Goal: Transaction & Acquisition: Obtain resource

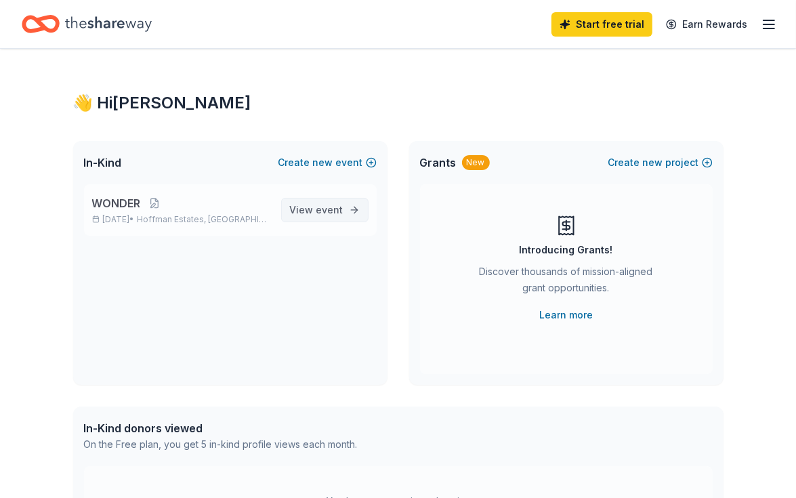
click at [304, 213] on span "View event" at bounding box center [317, 210] width 54 height 16
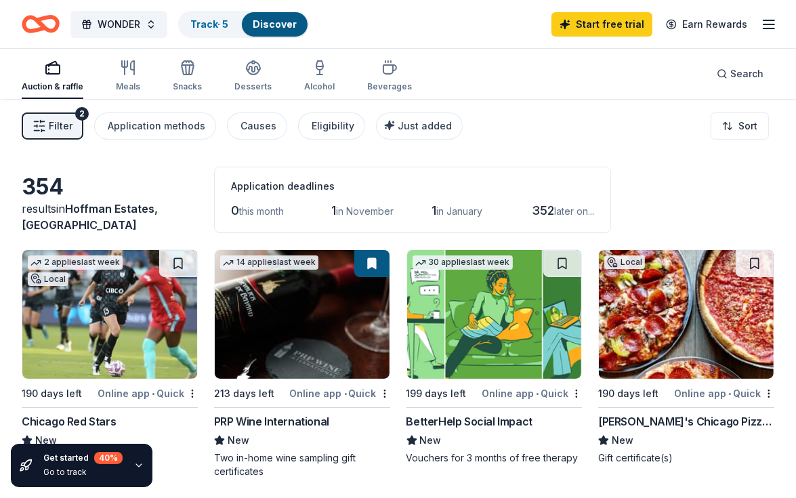
scroll to position [68, 0]
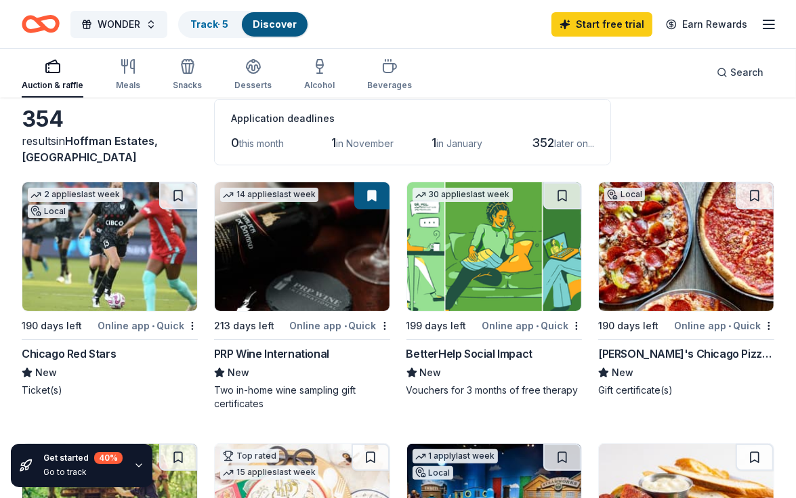
click at [379, 145] on span "in November" at bounding box center [365, 144] width 58 height 12
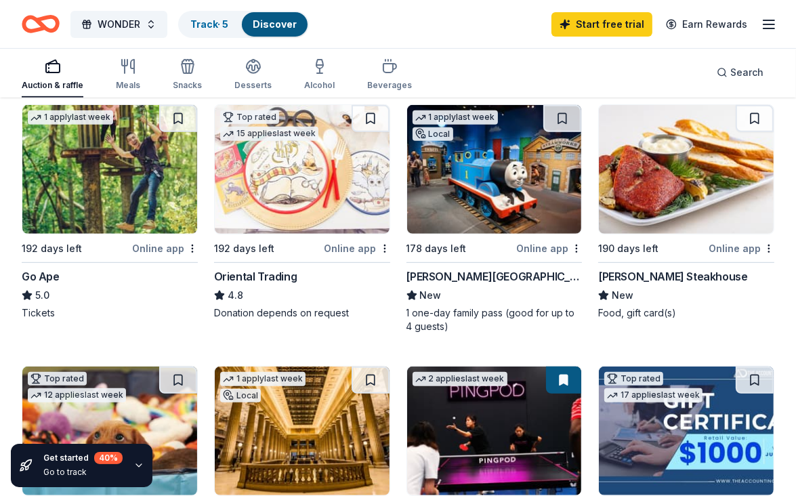
scroll to position [0, 0]
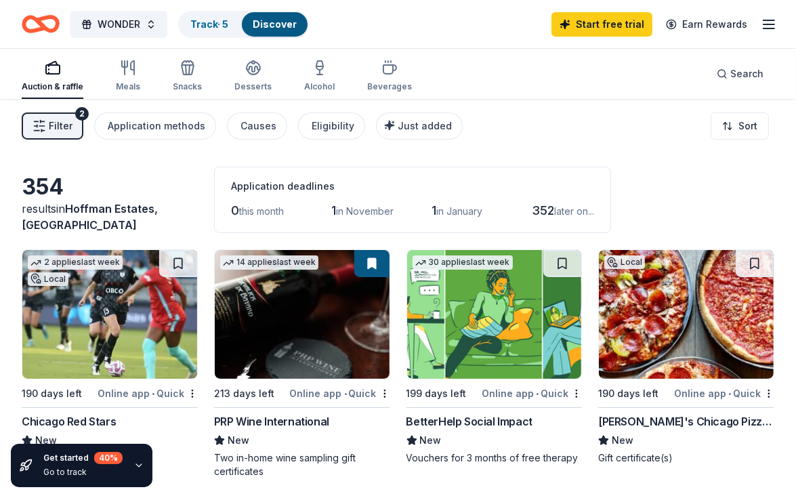
click at [736, 124] on html "WONDER Track · 5 Discover Start free trial Earn Rewards Auction & raffle Meals …" at bounding box center [398, 249] width 796 height 498
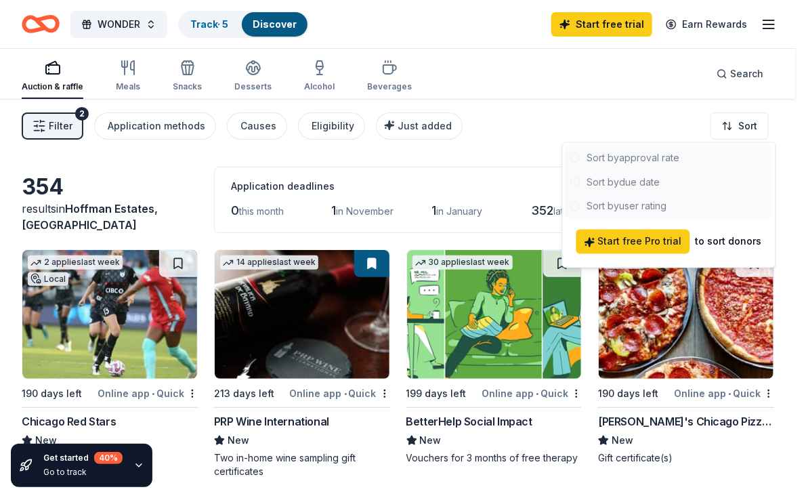
click at [122, 132] on html "WONDER Track · 5 Discover Start free trial Earn Rewards Auction & raffle Meals …" at bounding box center [403, 249] width 806 height 498
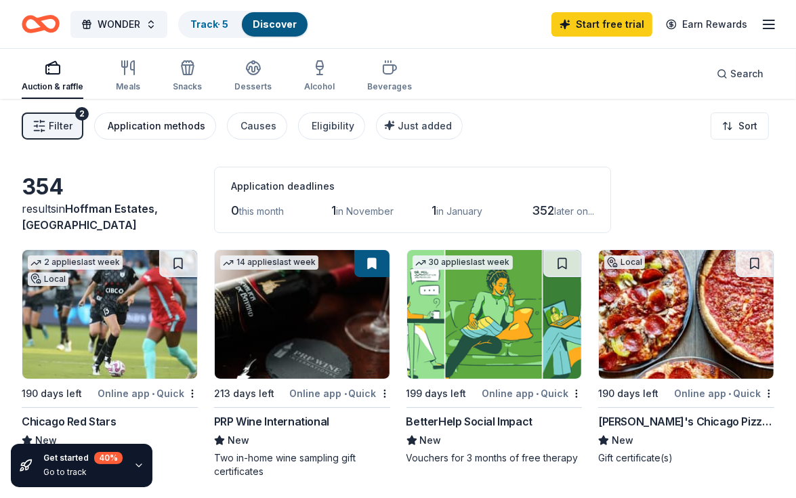
click at [133, 133] on div "Application methods" at bounding box center [157, 126] width 98 height 16
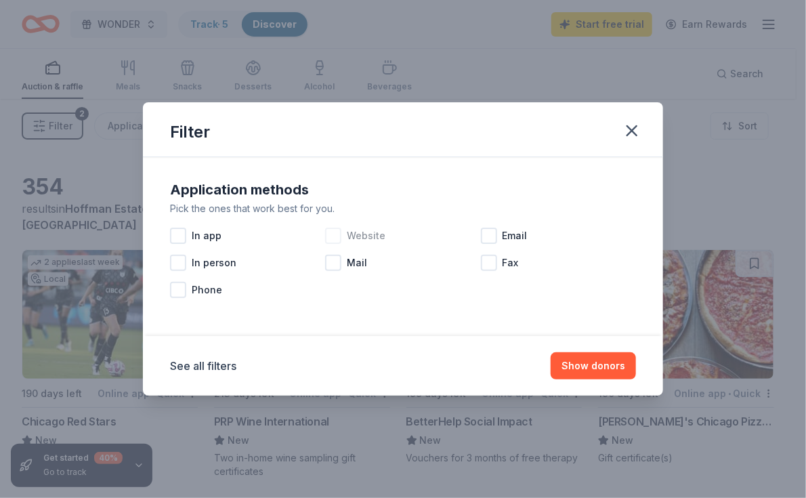
click at [339, 241] on div at bounding box center [333, 236] width 16 height 16
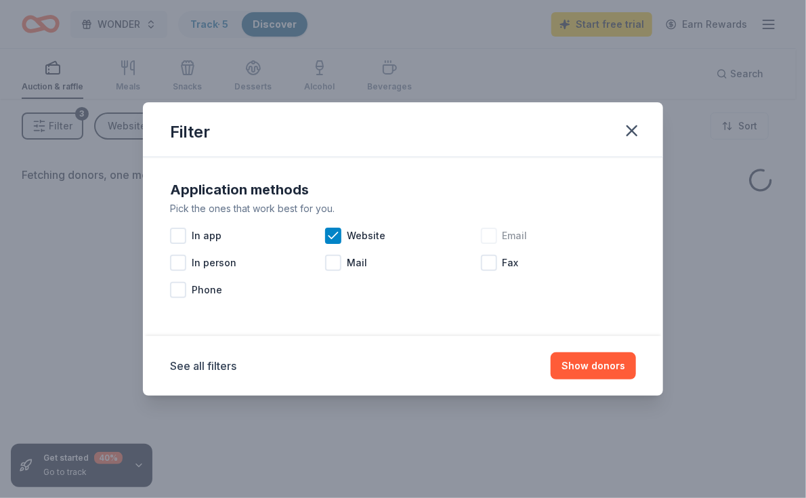
click at [492, 235] on div at bounding box center [489, 236] width 16 height 16
click at [183, 238] on div at bounding box center [178, 236] width 16 height 16
click at [591, 358] on button "Show donors" at bounding box center [593, 365] width 85 height 27
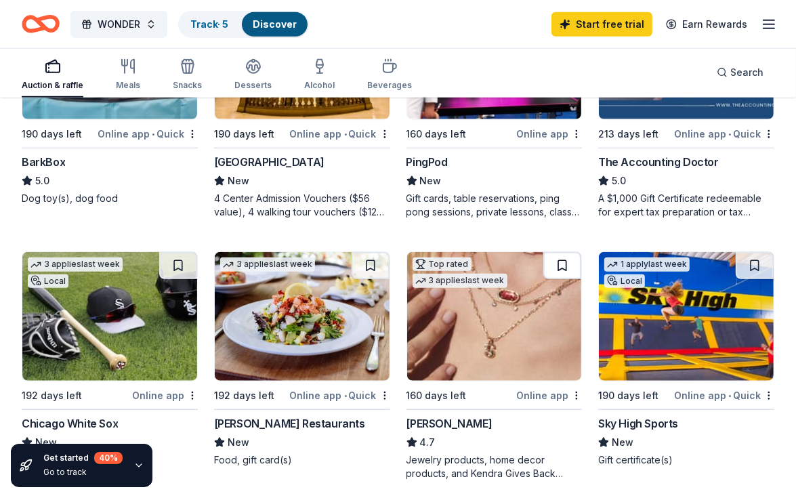
scroll to position [745, 0]
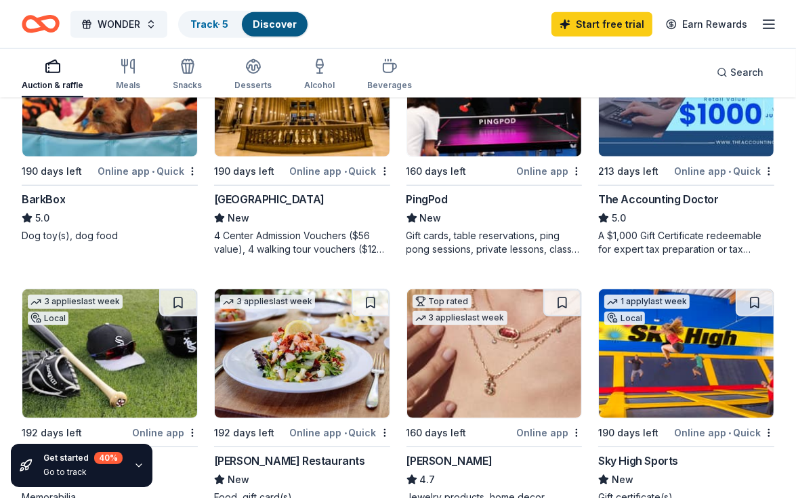
click at [492, 347] on img at bounding box center [494, 353] width 175 height 129
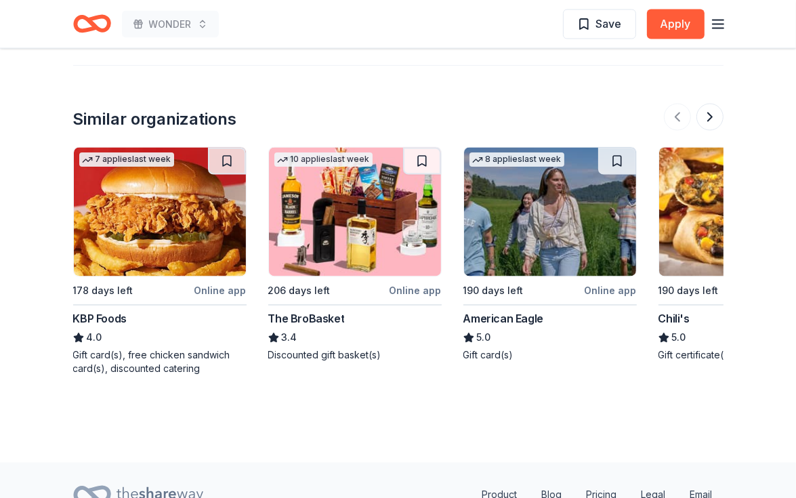
scroll to position [1897, 0]
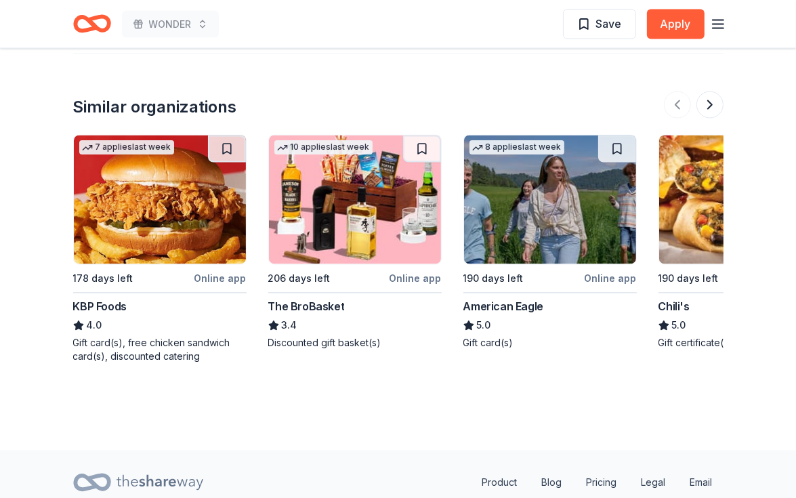
click at [527, 213] on img at bounding box center [550, 199] width 172 height 129
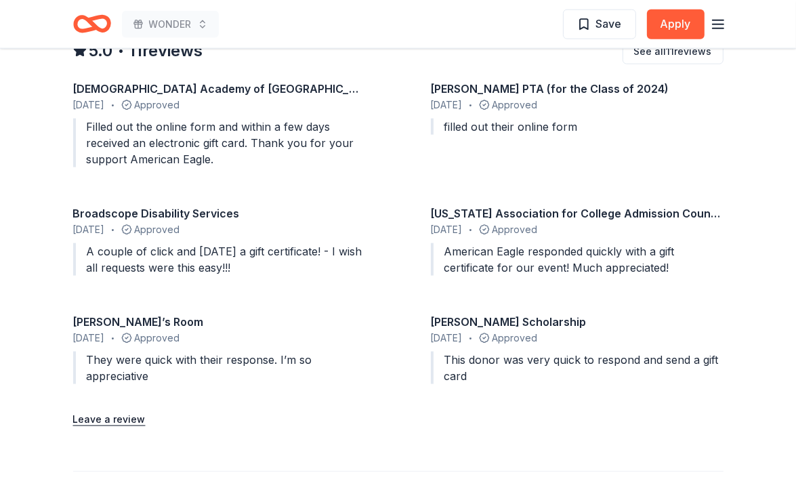
scroll to position [1355, 0]
